Goal: Task Accomplishment & Management: Use online tool/utility

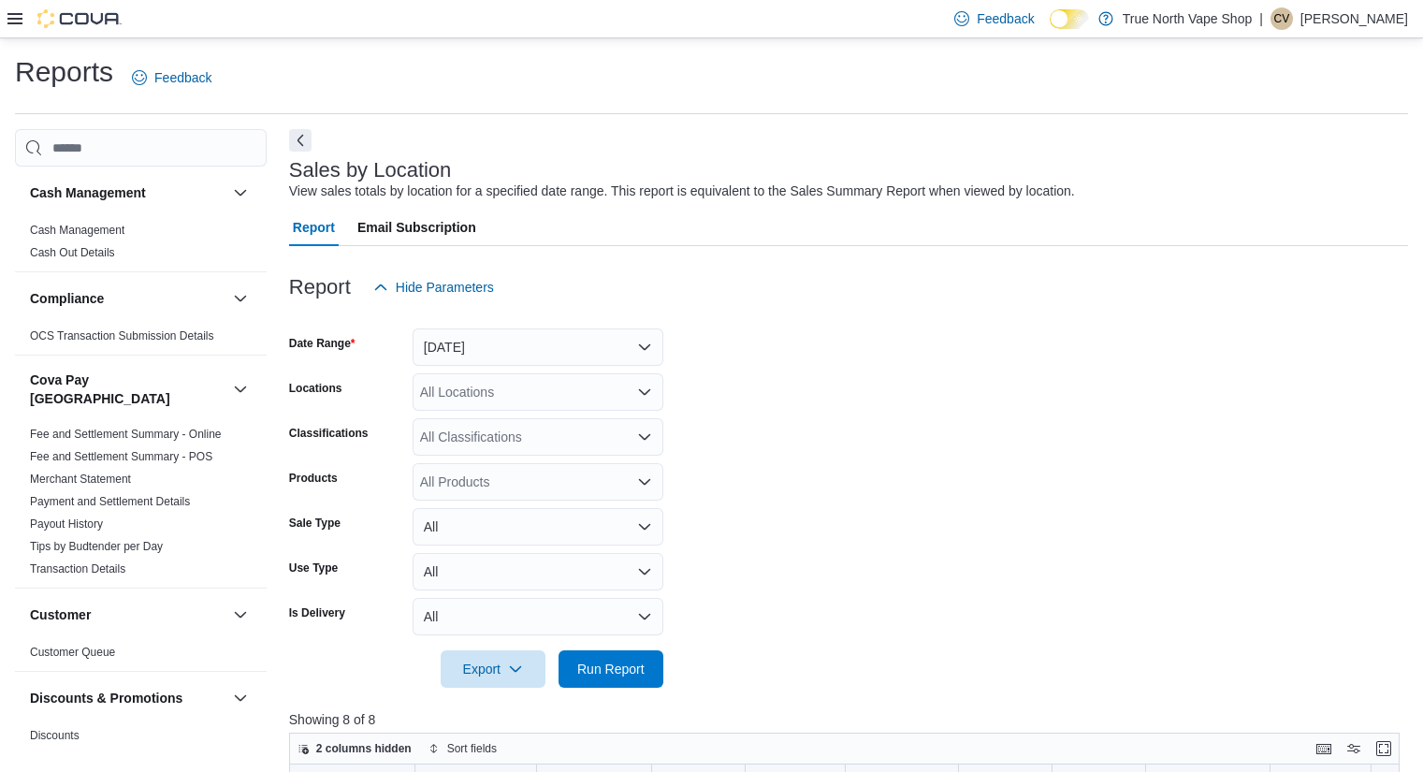
scroll to position [438, 0]
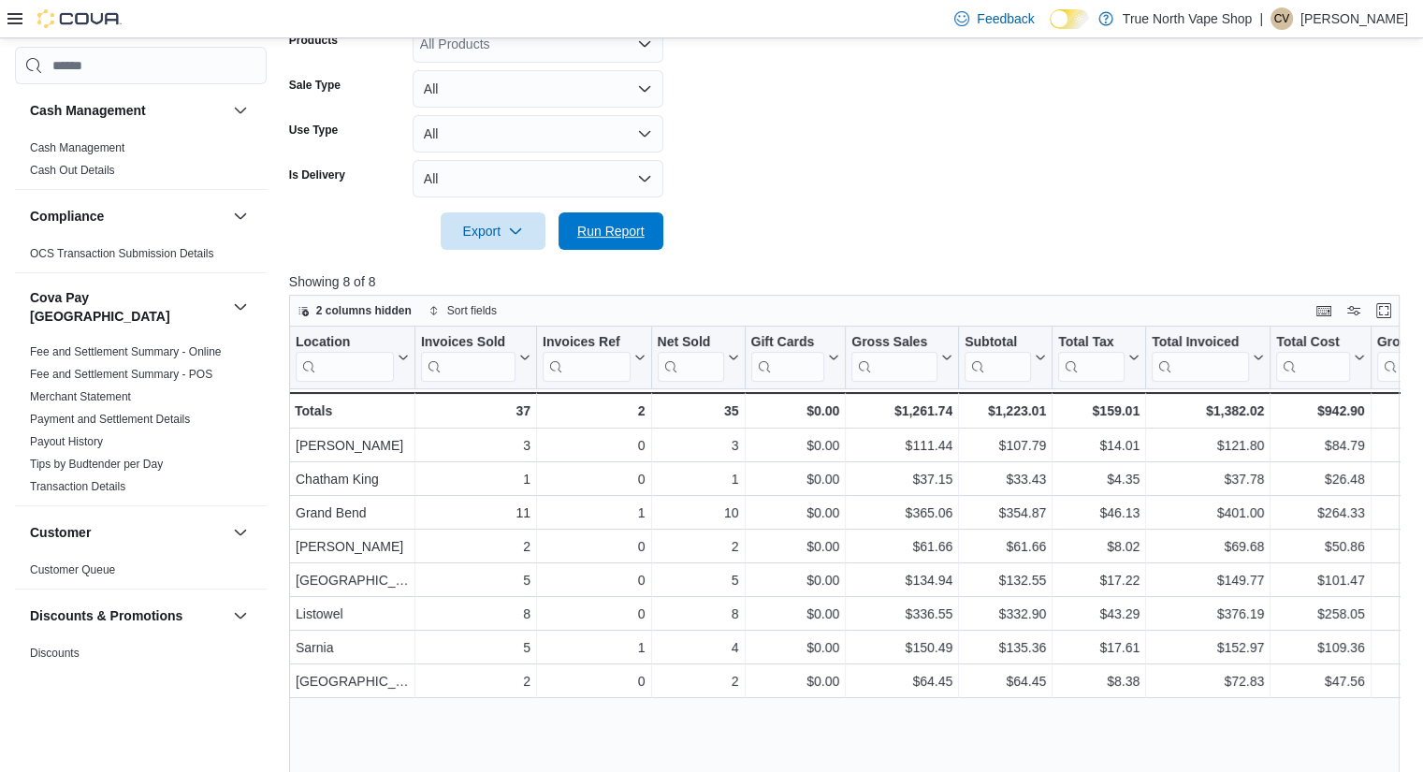
click at [614, 229] on span "Run Report" at bounding box center [610, 231] width 67 height 19
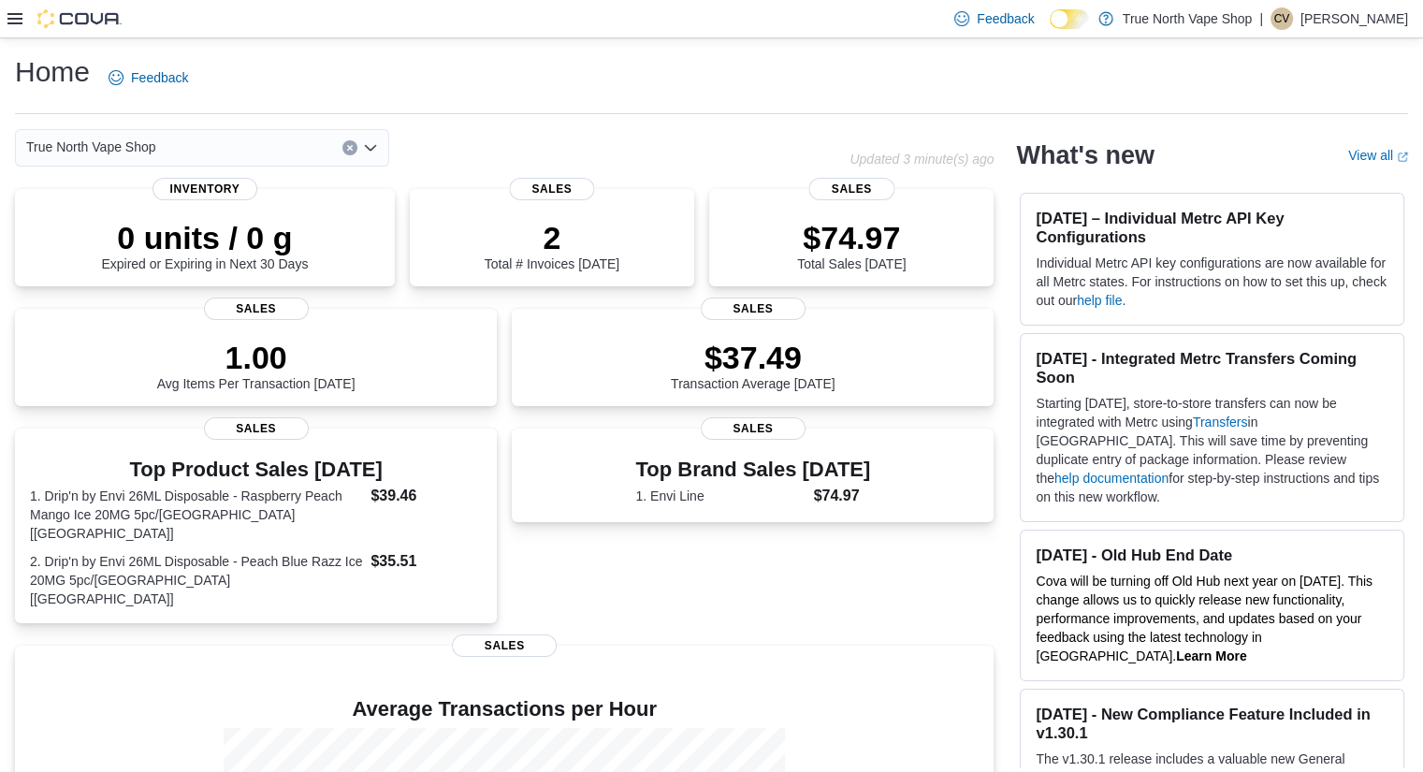
click at [11, 14] on icon at bounding box center [14, 18] width 15 height 11
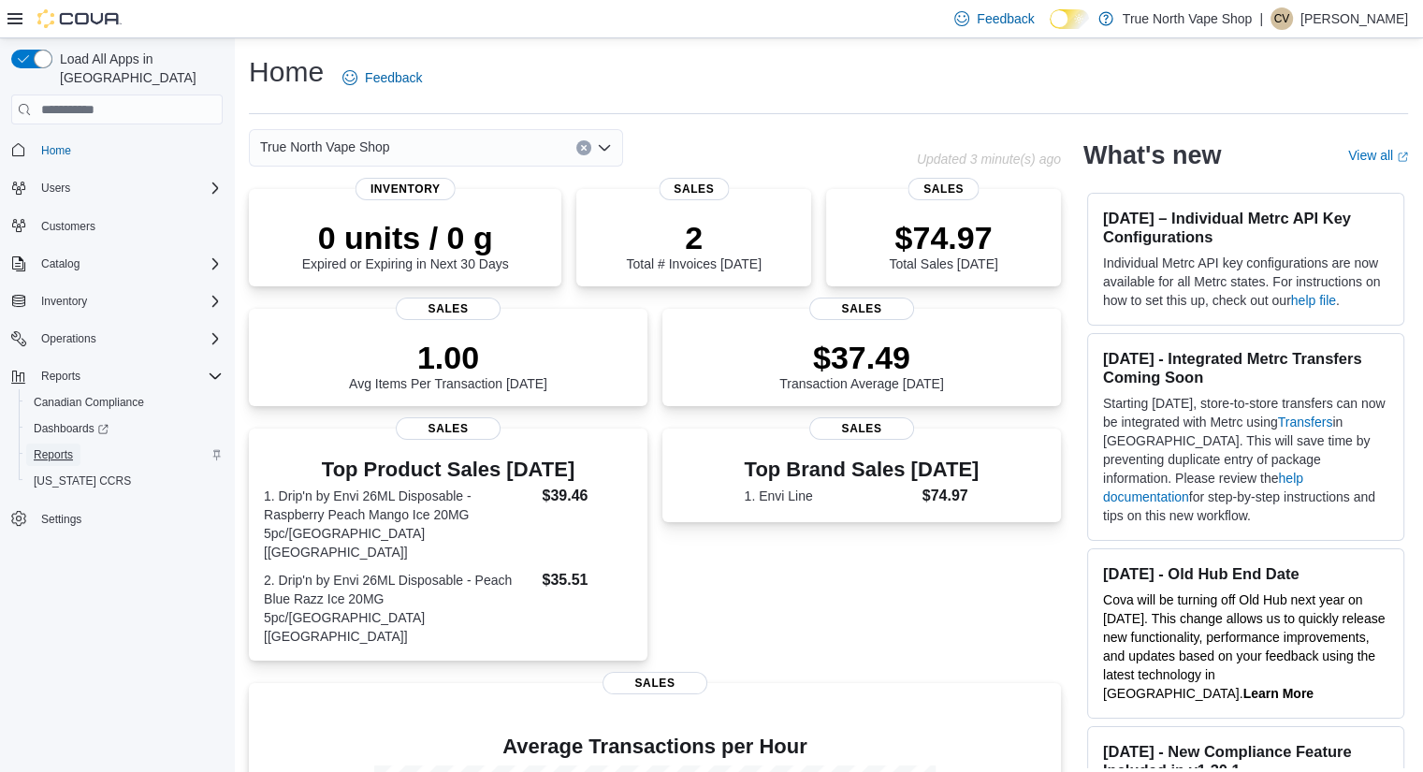
click at [69, 447] on span "Reports" at bounding box center [53, 454] width 39 height 15
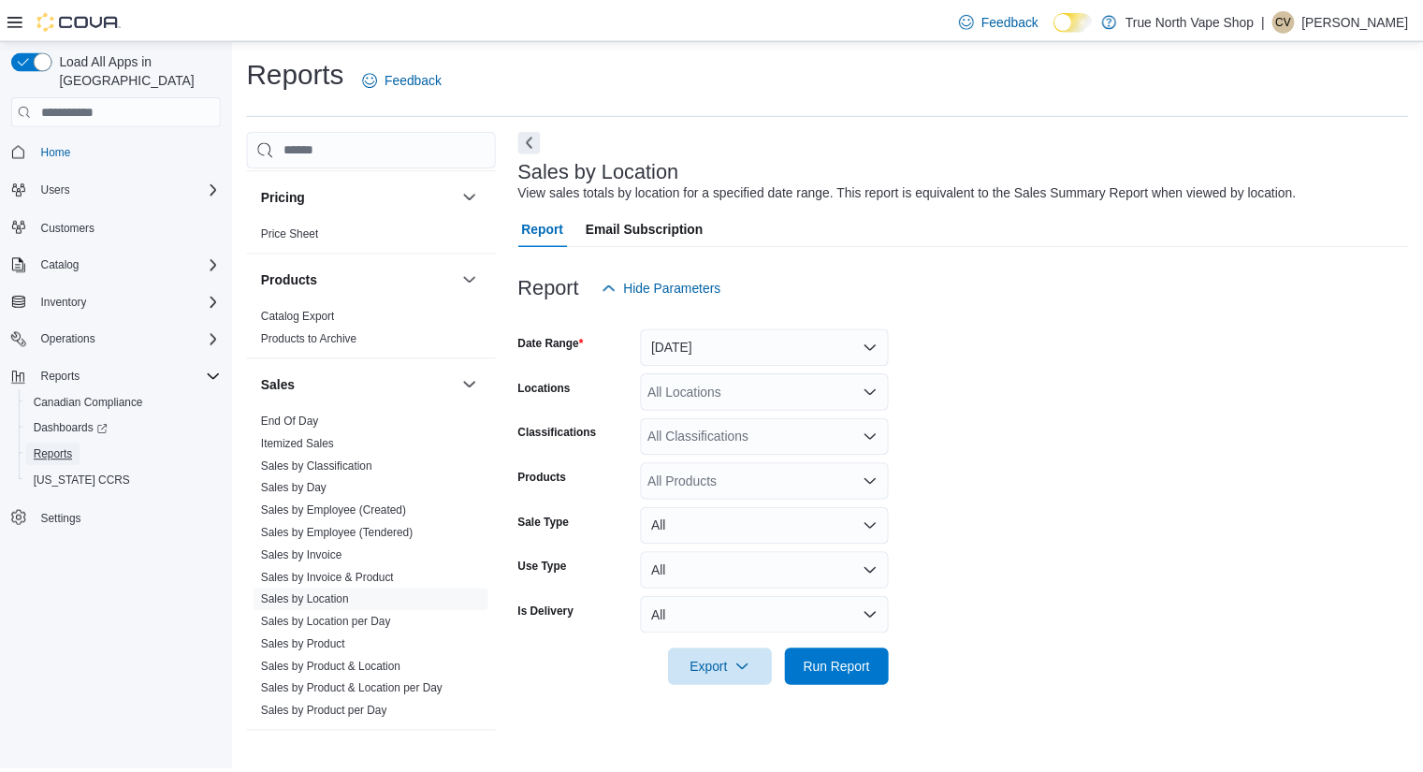
scroll to position [1350, 0]
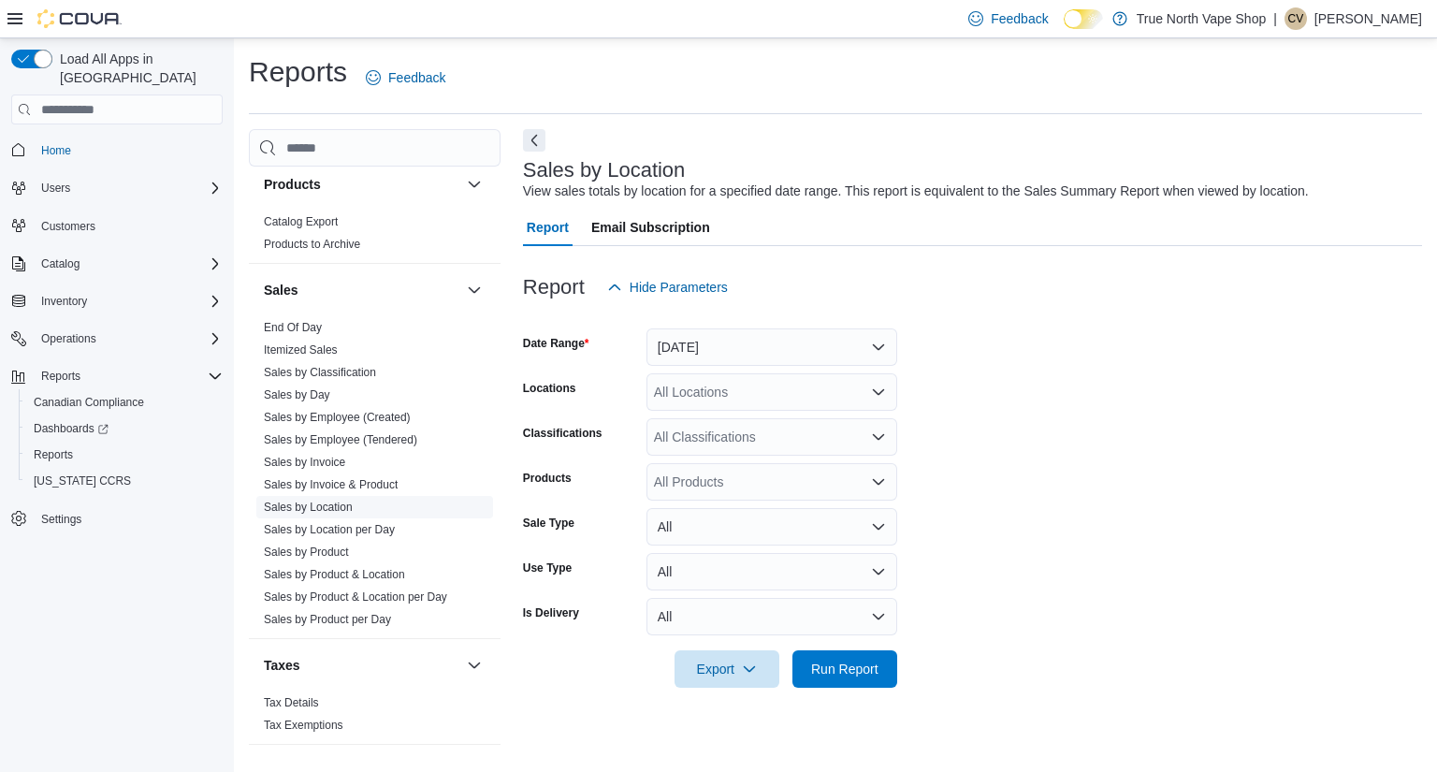
click at [310, 501] on link "Sales by Location" at bounding box center [308, 507] width 89 height 13
click at [758, 347] on button "[DATE]" at bounding box center [772, 346] width 251 height 37
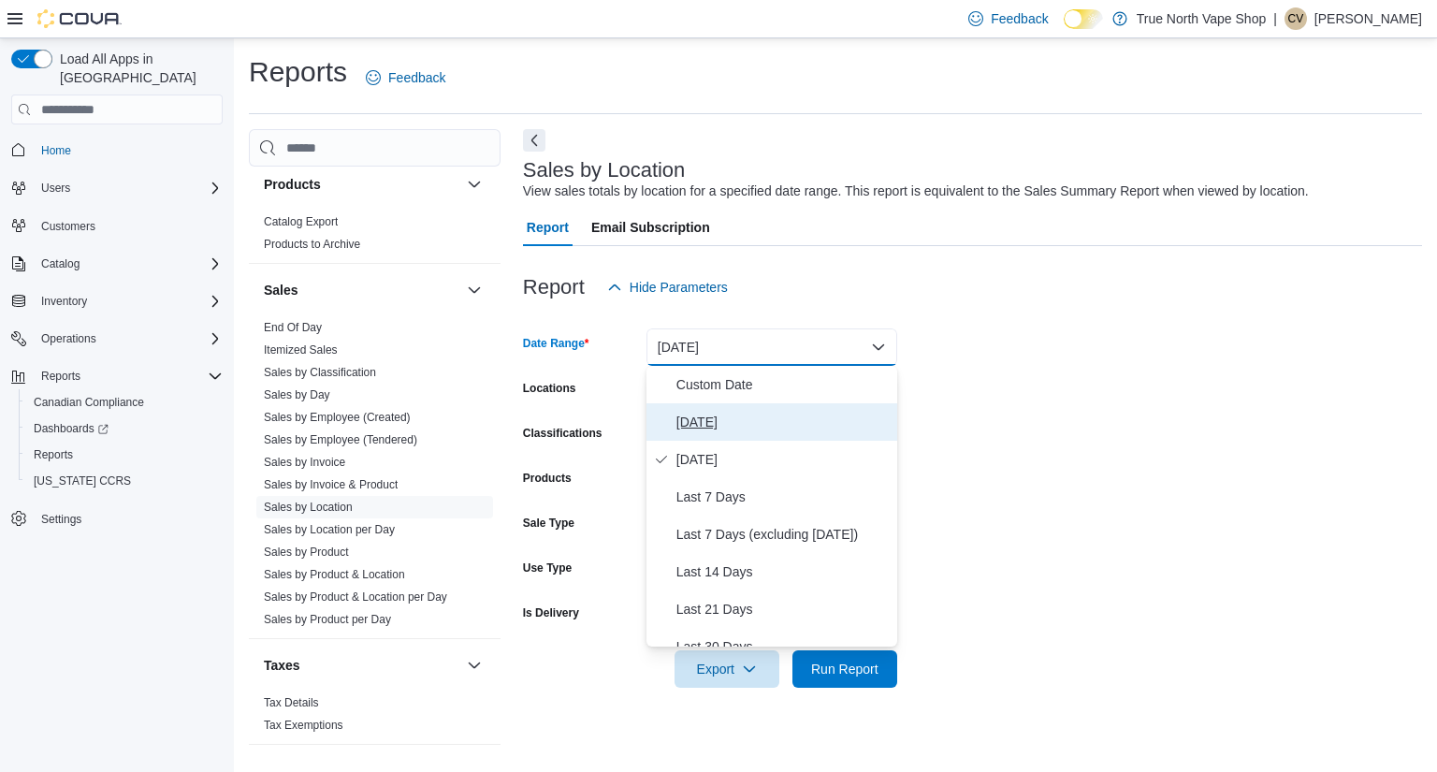
click at [701, 421] on span "[DATE]" at bounding box center [783, 422] width 213 height 22
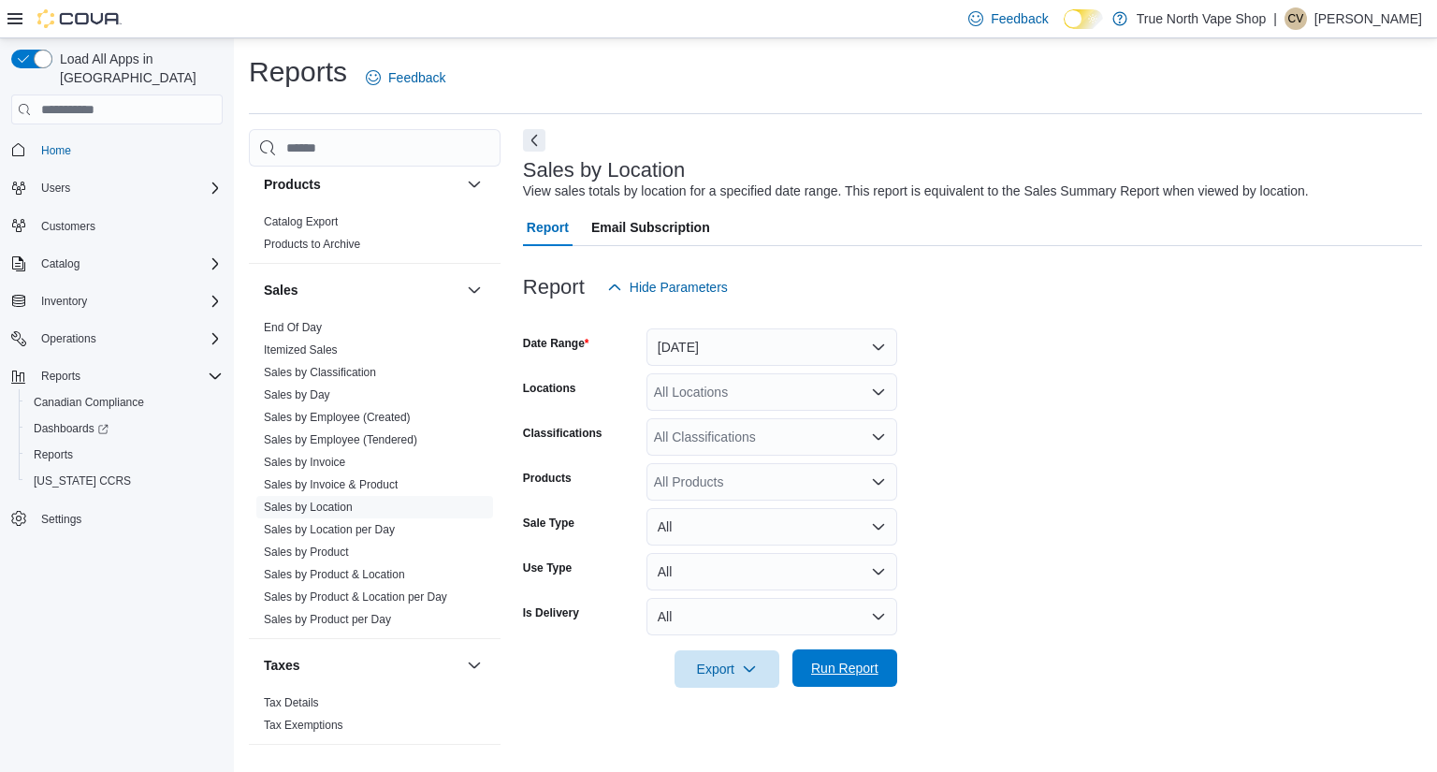
click at [848, 665] on span "Run Report" at bounding box center [844, 668] width 67 height 19
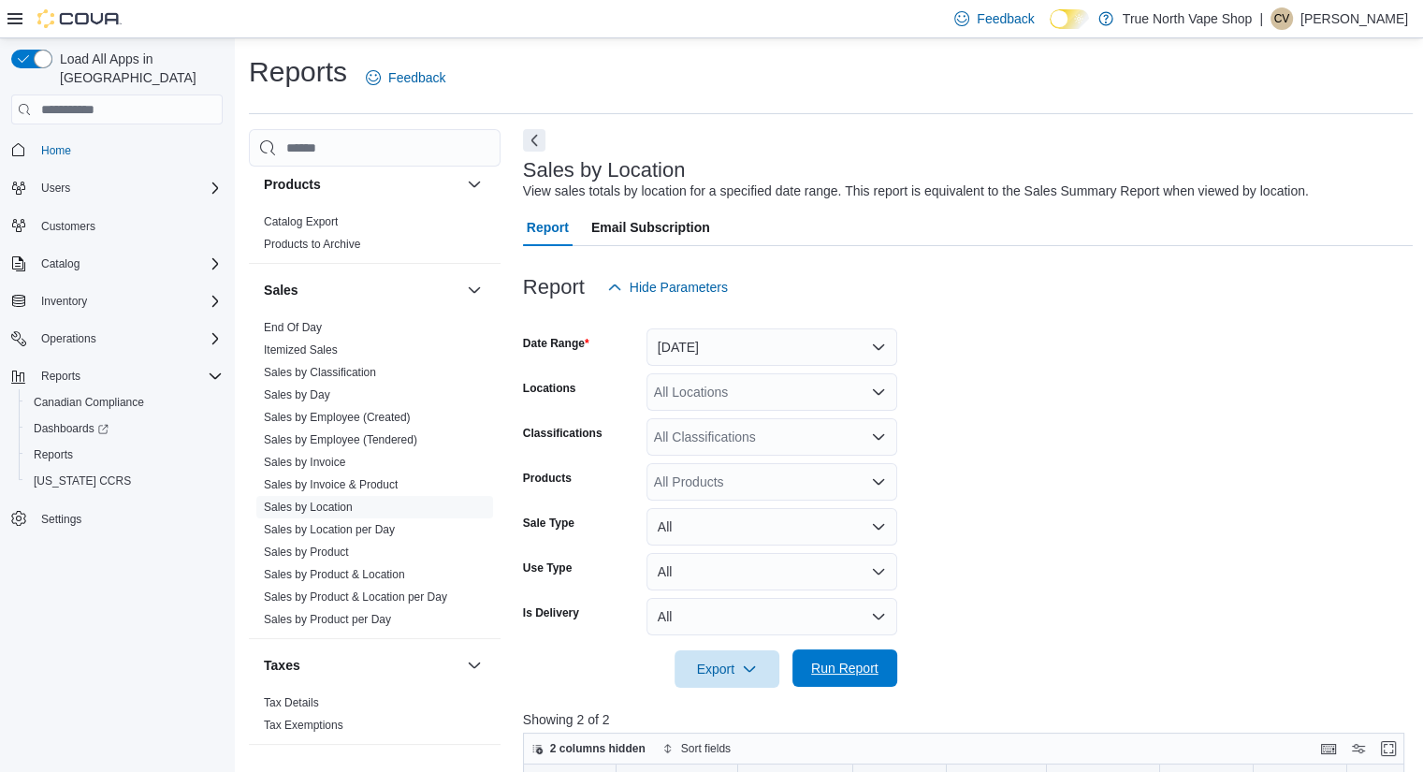
click at [853, 667] on span "Run Report" at bounding box center [844, 668] width 67 height 19
